Goal: Information Seeking & Learning: Learn about a topic

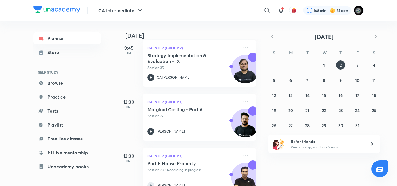
scroll to position [282, 0]
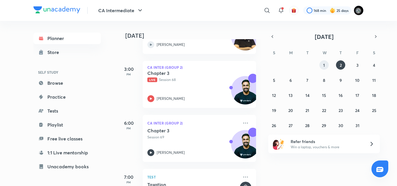
click at [326, 61] on button "1" at bounding box center [323, 64] width 9 height 9
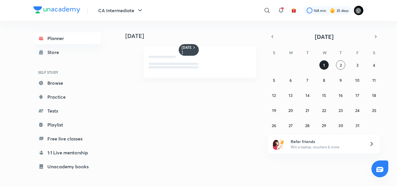
click at [326, 61] on button "1" at bounding box center [323, 64] width 9 height 9
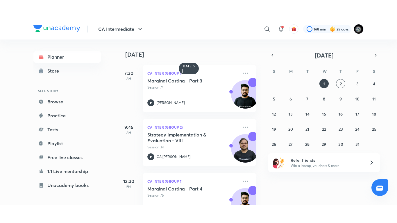
scroll to position [141, 0]
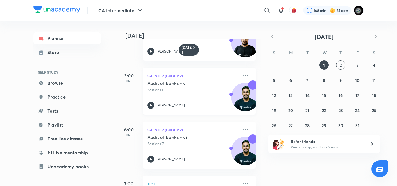
click at [190, 91] on p "Session 66" at bounding box center [192, 89] width 91 height 5
